Goal: Navigation & Orientation: Find specific page/section

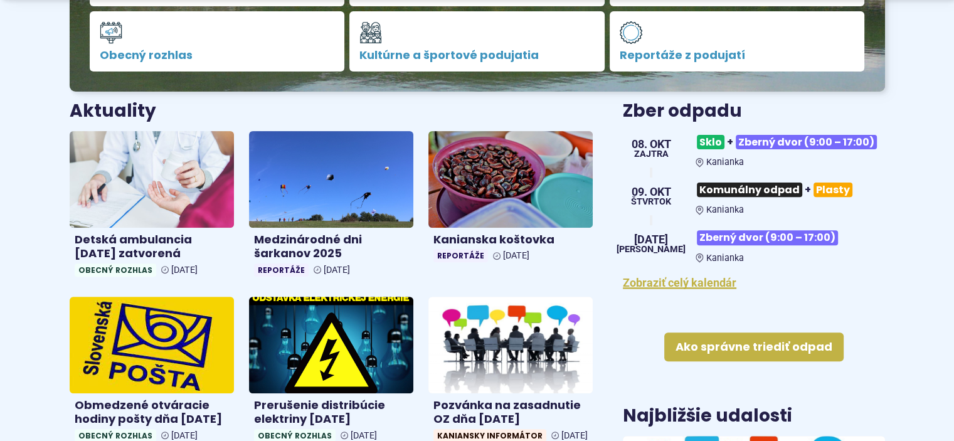
scroll to position [468, 0]
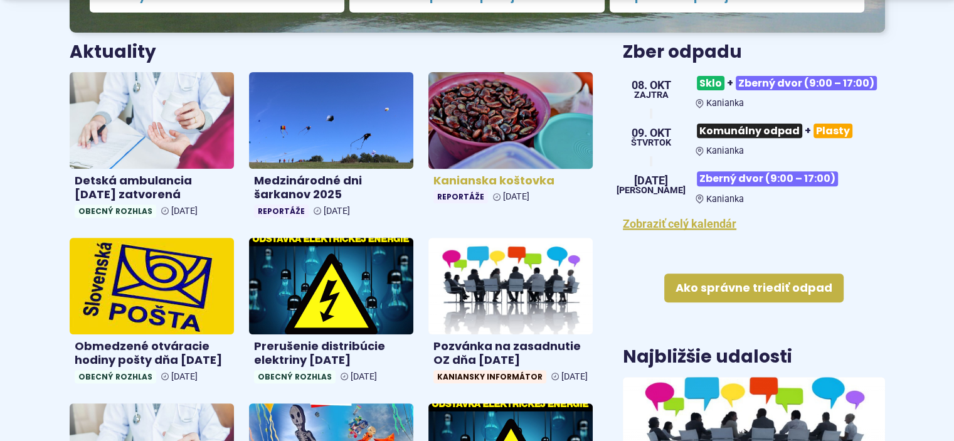
click at [479, 100] on img at bounding box center [511, 120] width 190 height 111
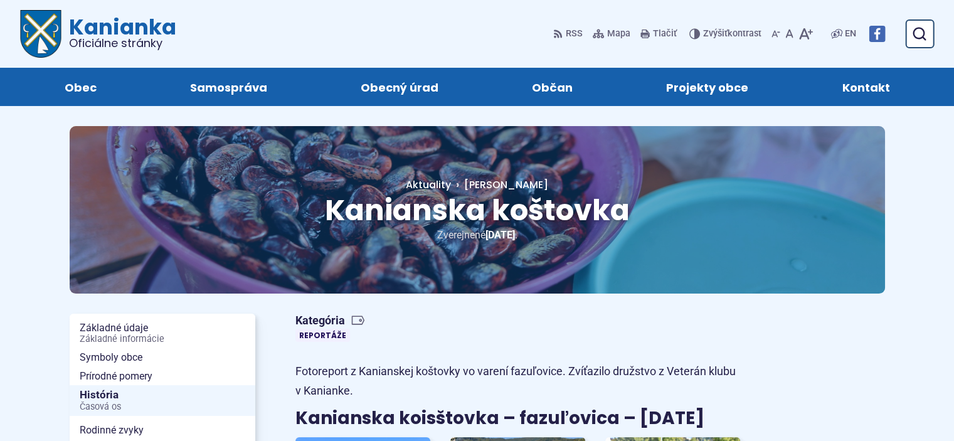
click at [83, 27] on span "Kanianka Oficiálne stránky" at bounding box center [118, 32] width 115 height 33
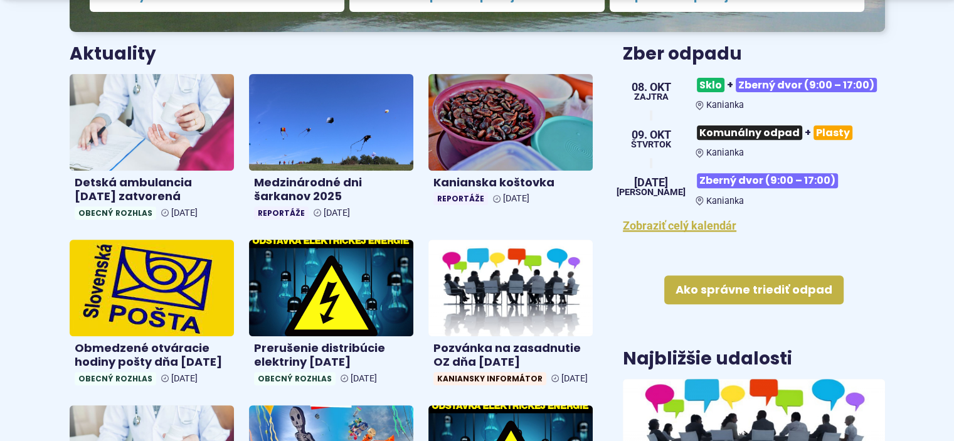
scroll to position [476, 0]
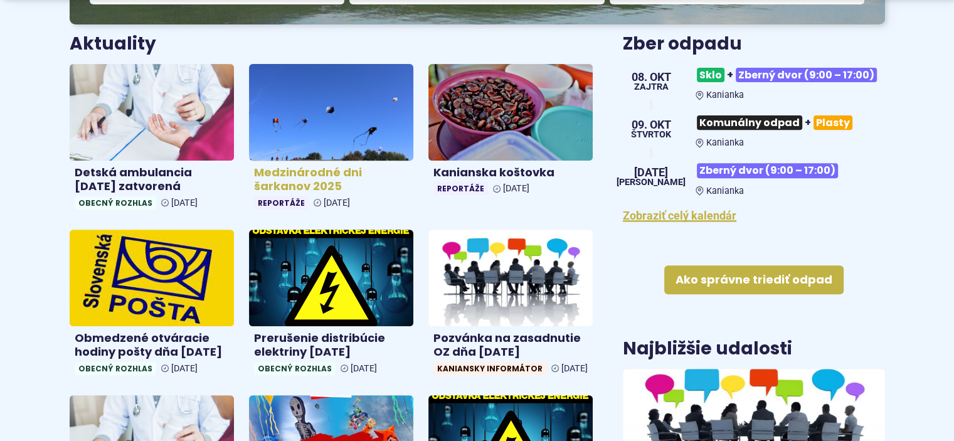
click at [365, 160] on img at bounding box center [332, 111] width 190 height 111
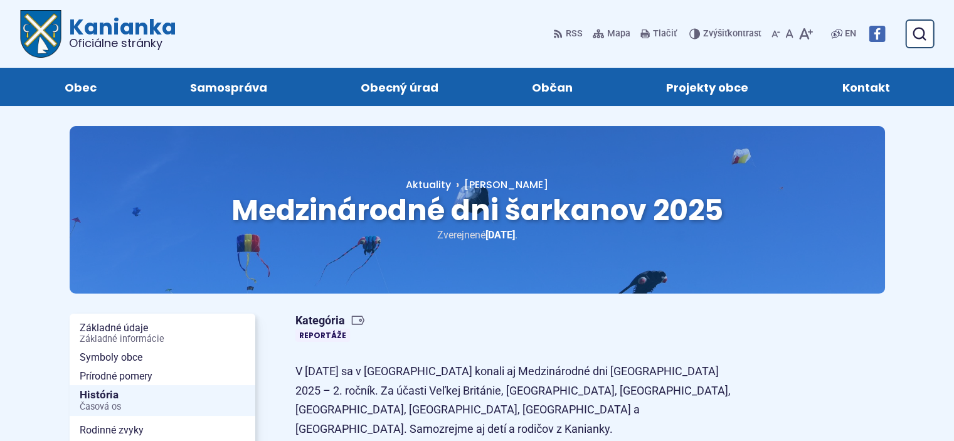
click at [131, 33] on span "Kanianka Oficiálne stránky" at bounding box center [118, 32] width 115 height 33
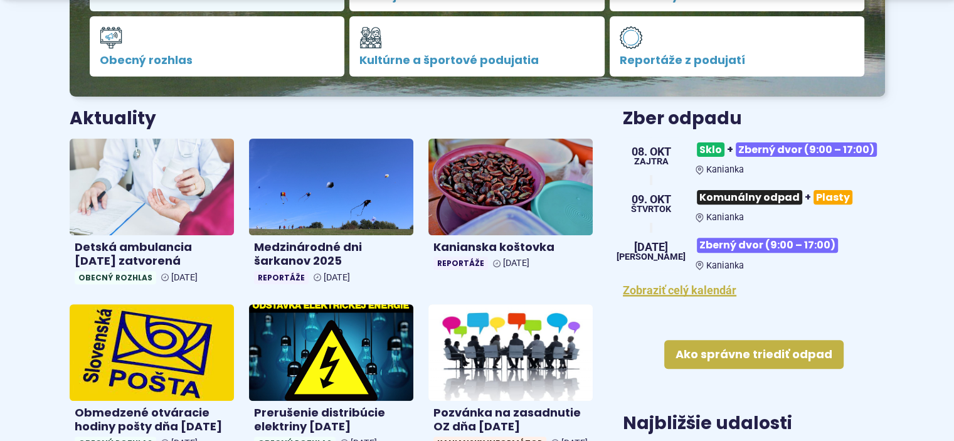
scroll to position [424, 0]
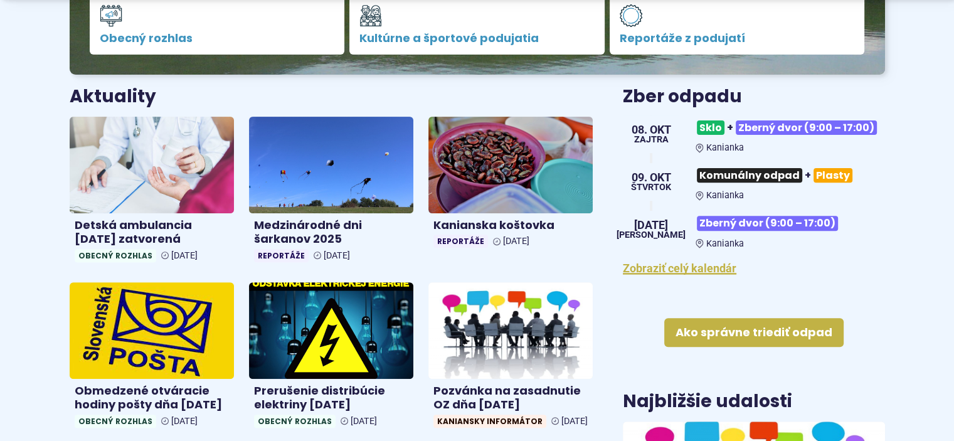
click at [128, 250] on span "Obecný rozhlas" at bounding box center [116, 255] width 82 height 13
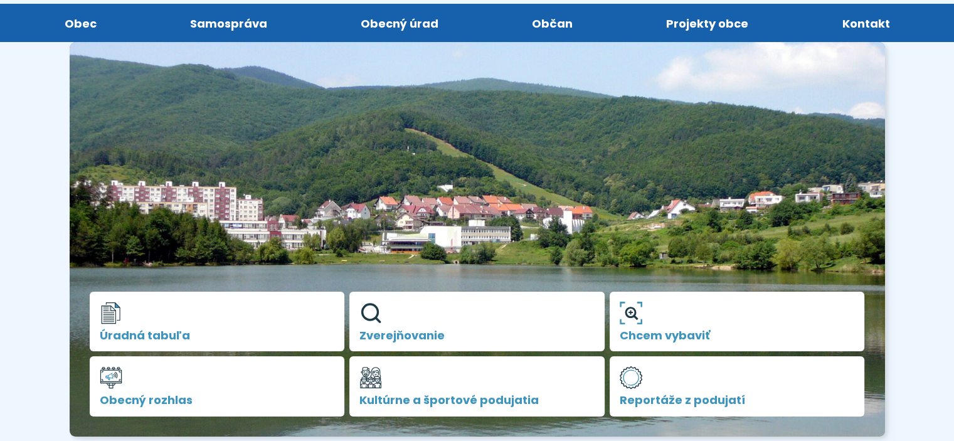
scroll to position [0, 0]
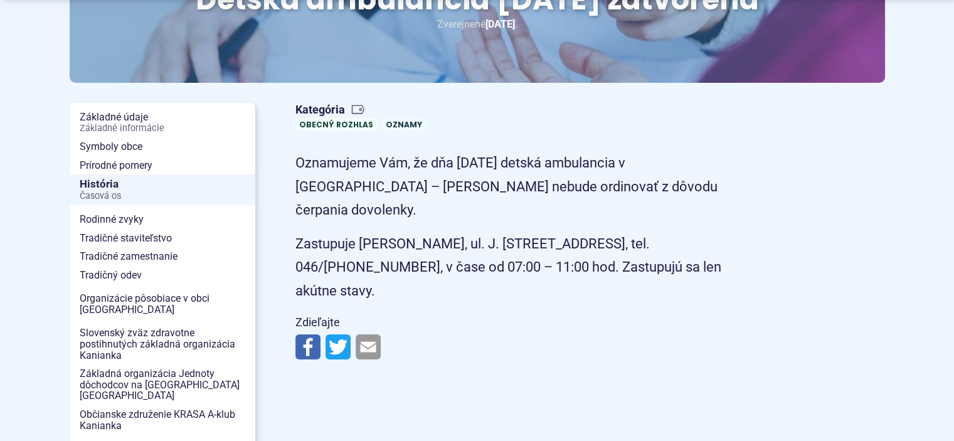
scroll to position [213, 0]
